Goal: Navigation & Orientation: Find specific page/section

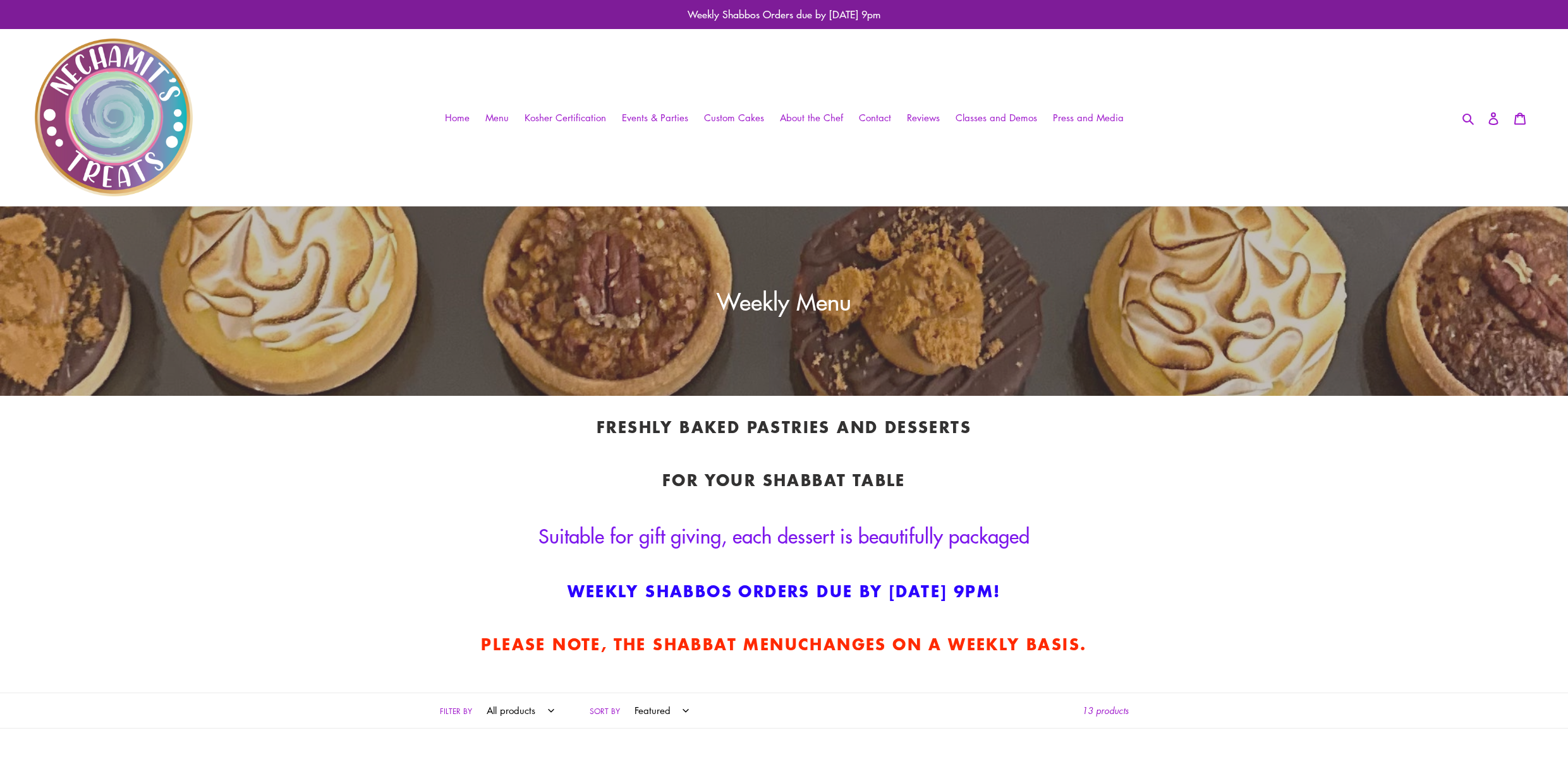
scroll to position [33, 0]
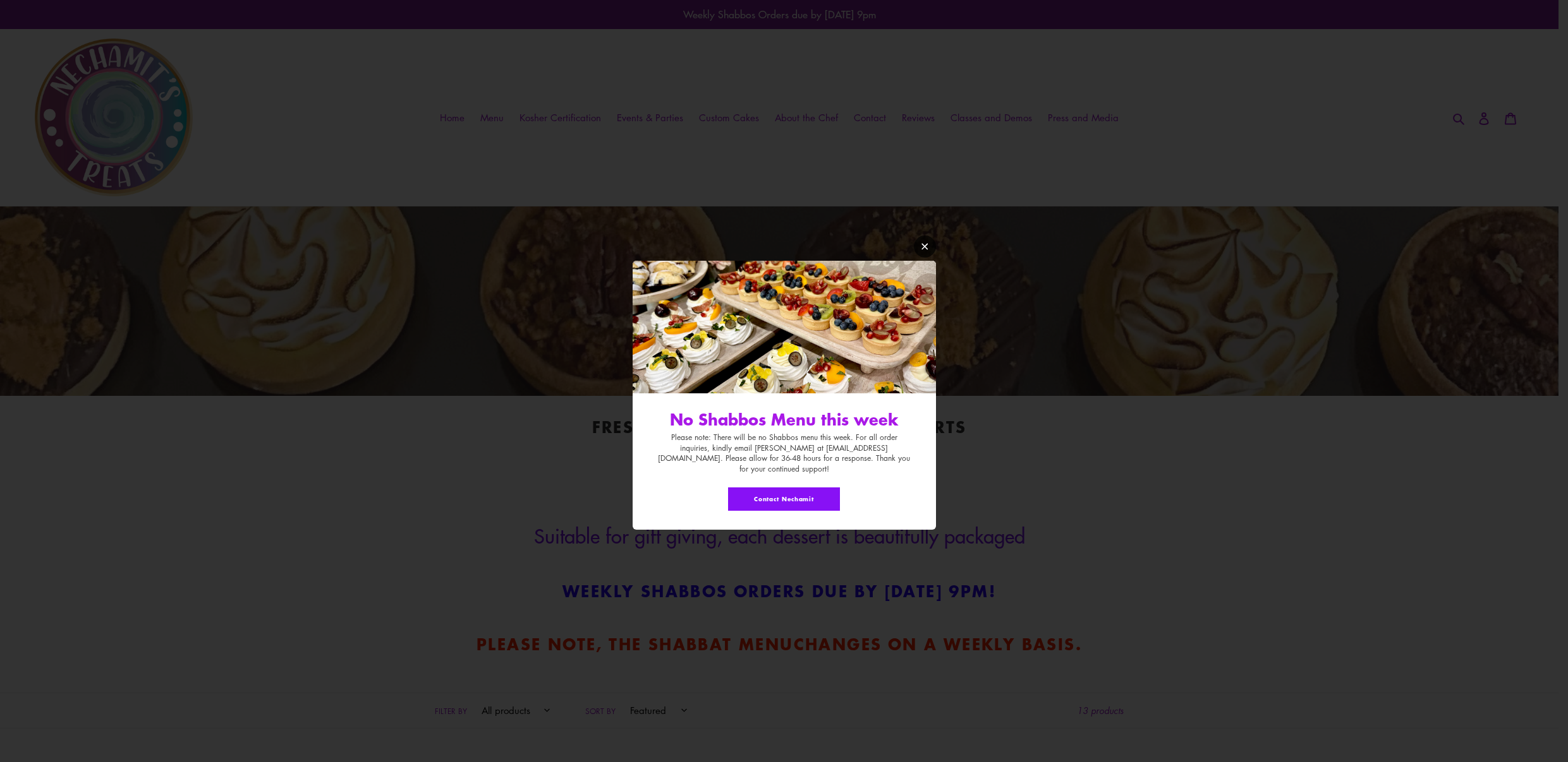
click at [923, 252] on icon "Modal window" at bounding box center [925, 247] width 10 height 10
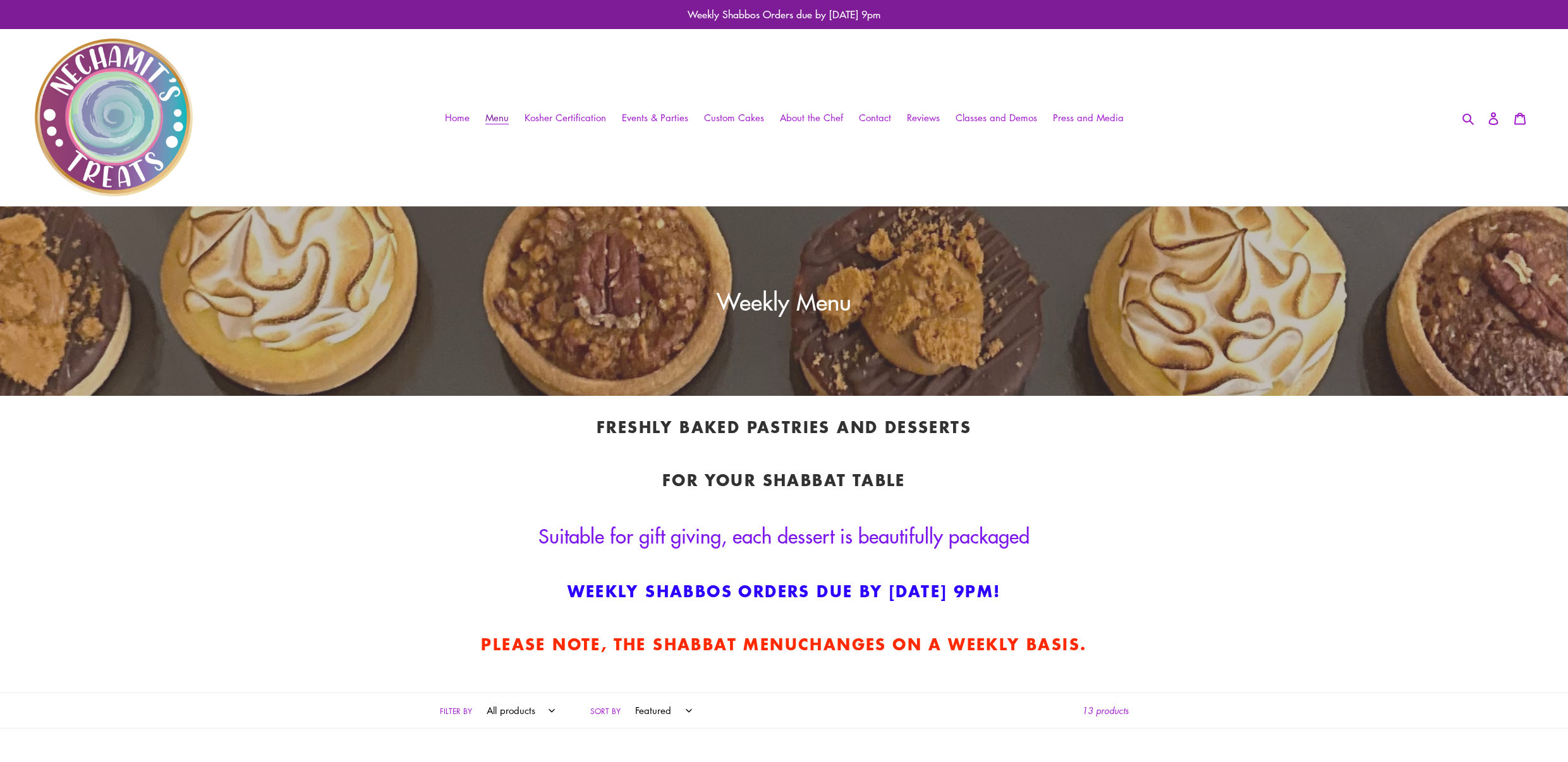
click at [500, 112] on span "Menu" at bounding box center [497, 118] width 24 height 13
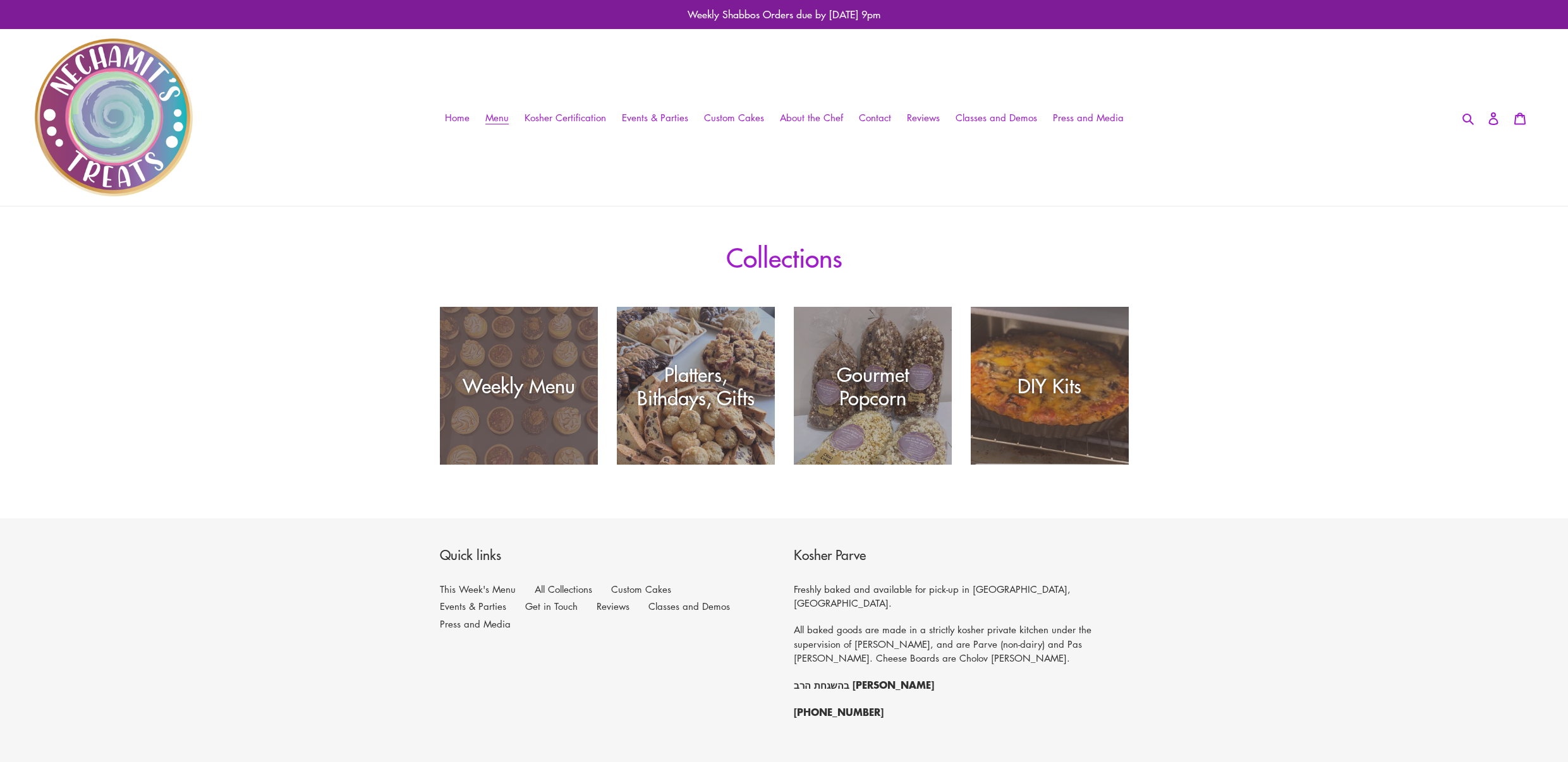
click at [506, 465] on div "Weekly Menu" at bounding box center [519, 465] width 158 height 0
